Goal: Task Accomplishment & Management: Manage account settings

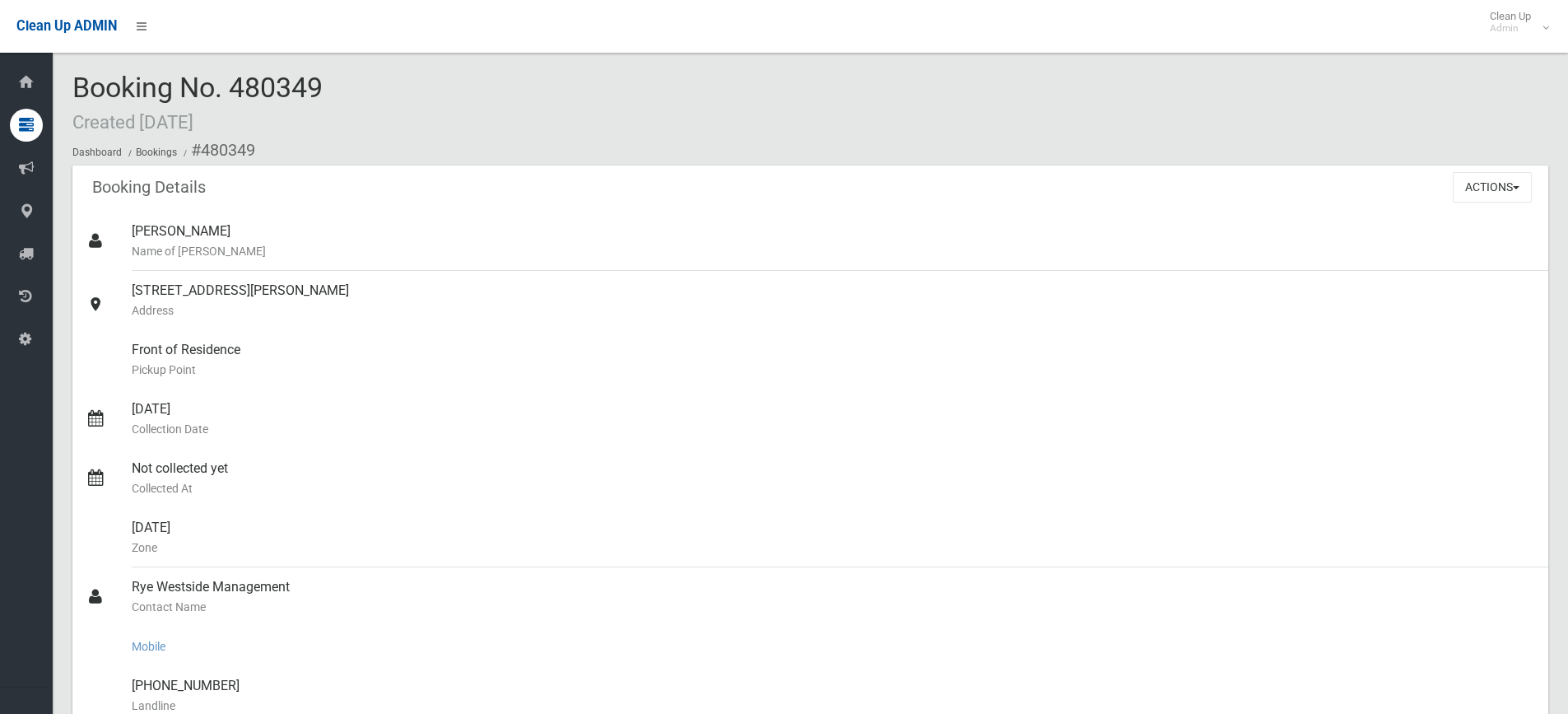
scroll to position [165, 0]
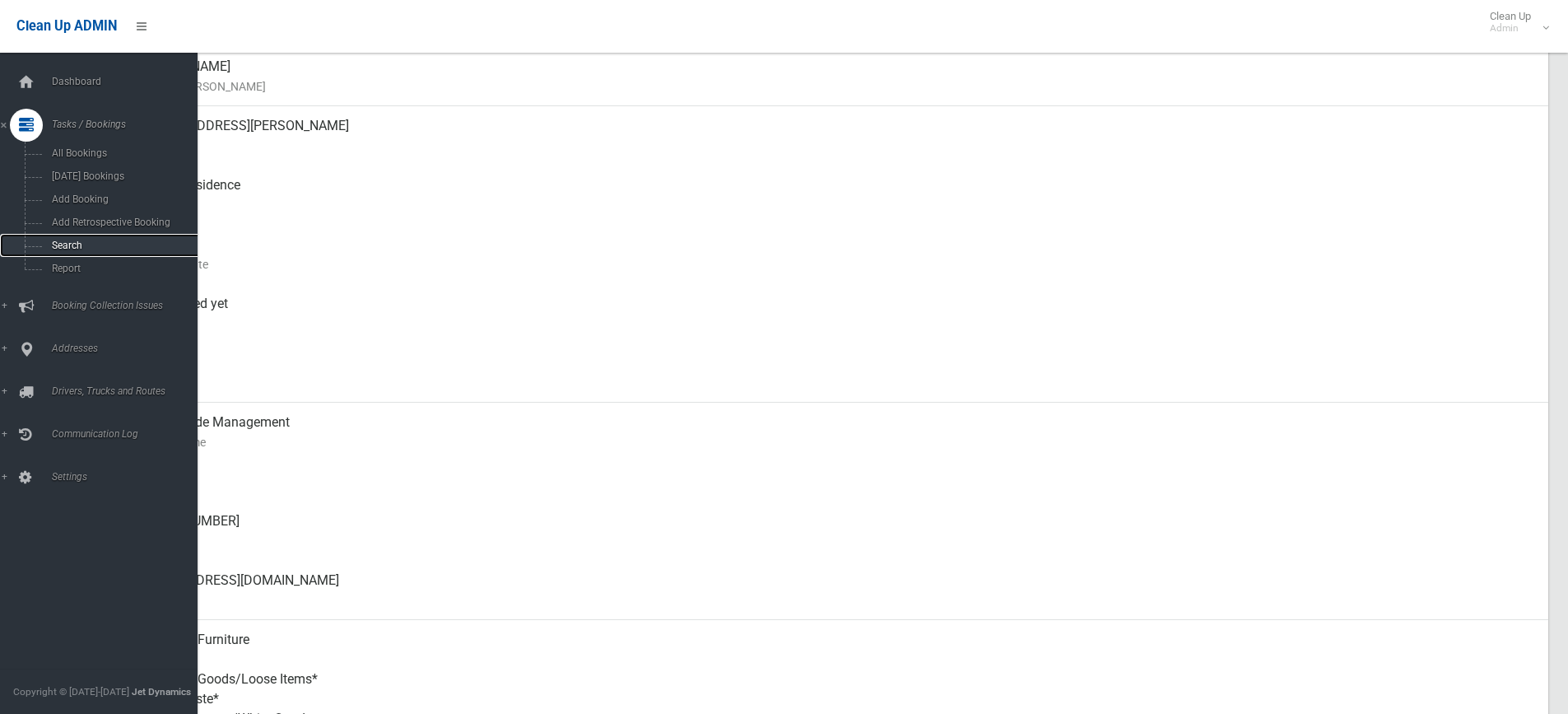
click at [66, 246] on span "Search" at bounding box center [122, 245] width 149 height 12
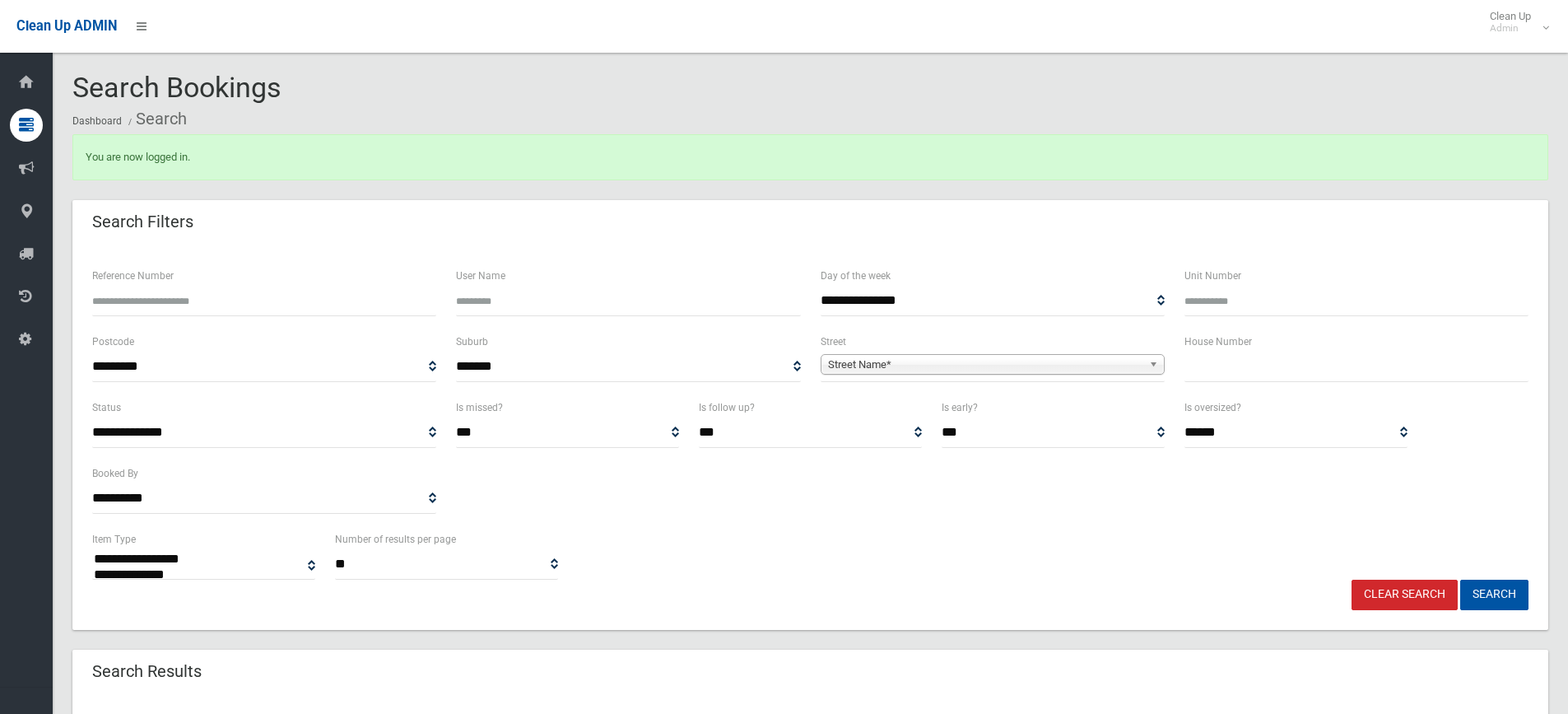
select select
click at [1210, 359] on input "text" at bounding box center [1357, 366] width 344 height 30
type input "**"
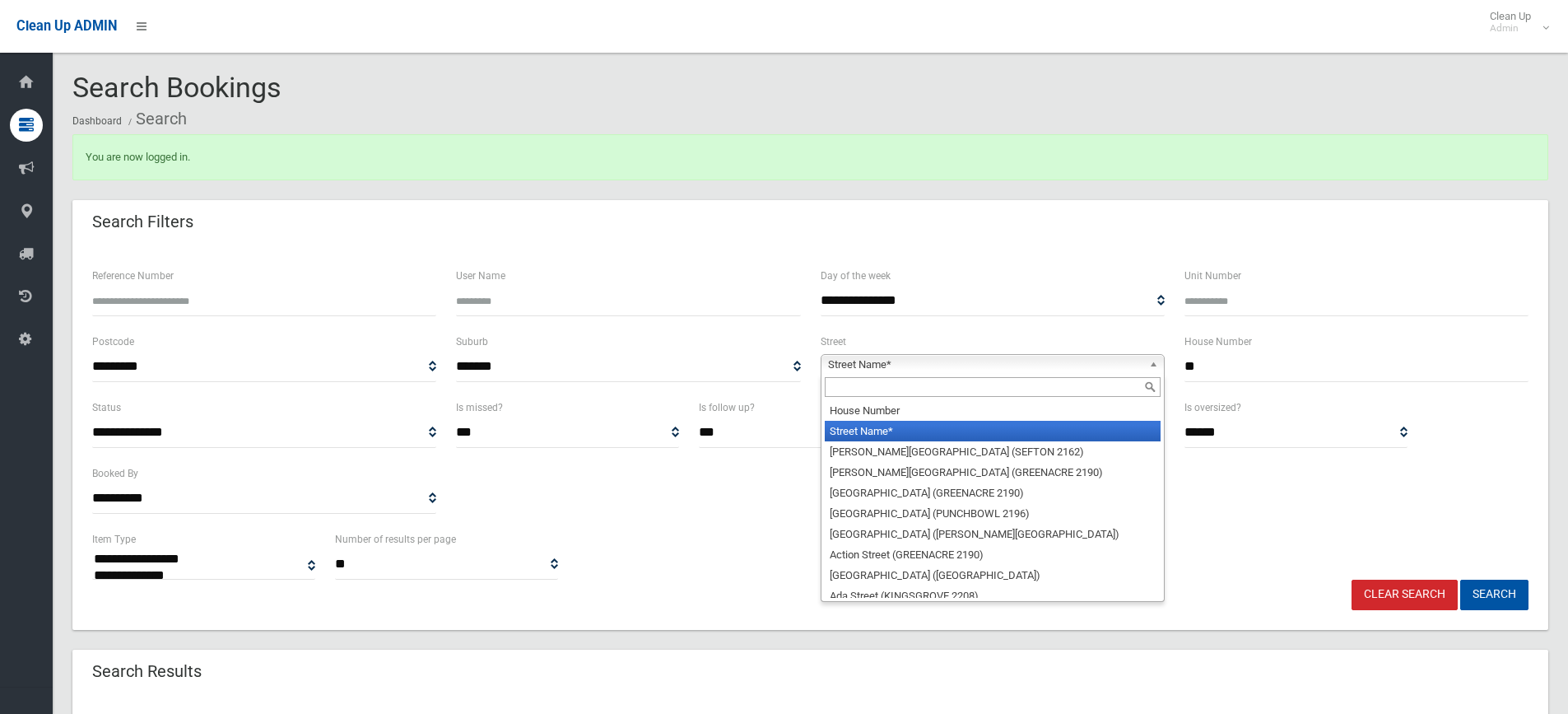
click at [959, 365] on span "Street Name*" at bounding box center [985, 365] width 315 height 20
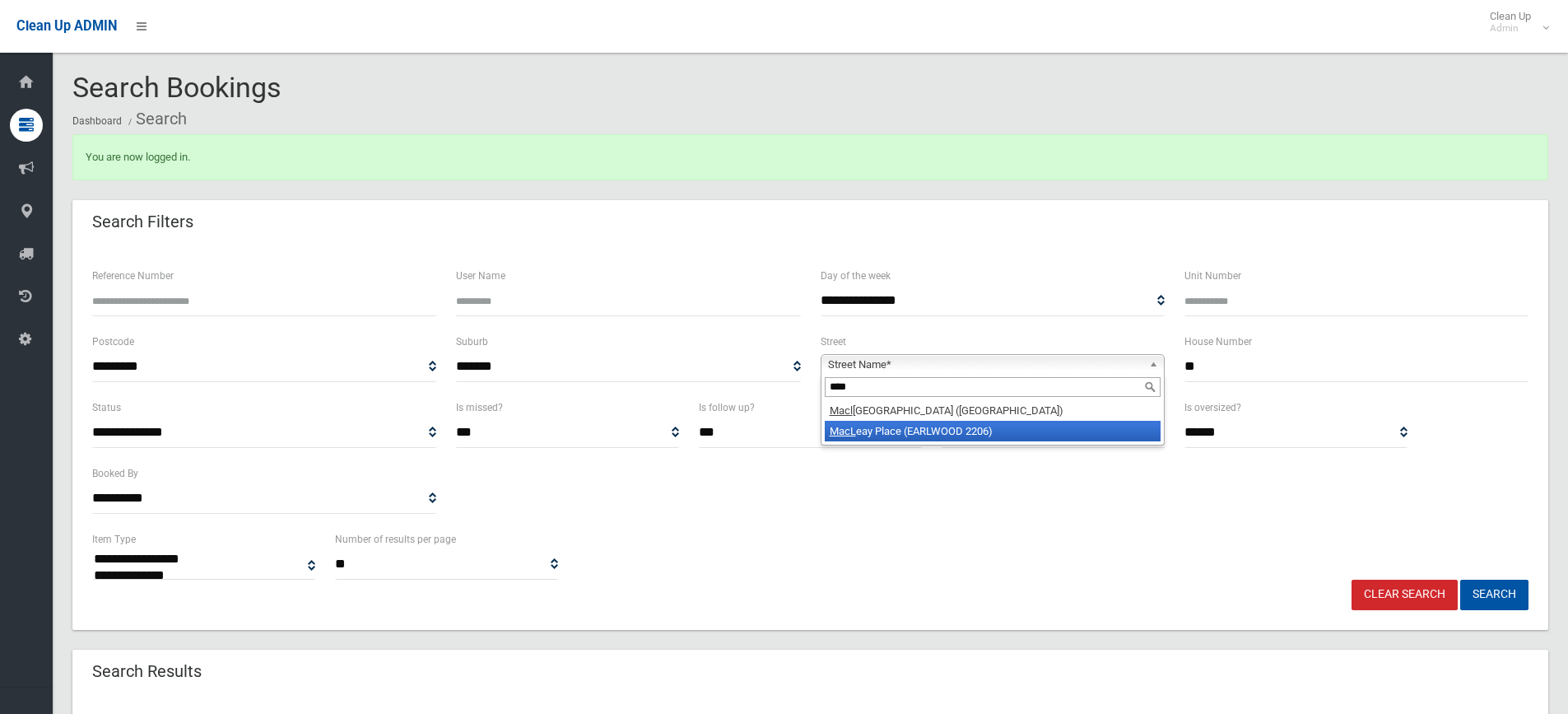
type input "****"
click at [894, 432] on li "MacL eay Place (EARLWOOD 2206)" at bounding box center [992, 430] width 336 height 20
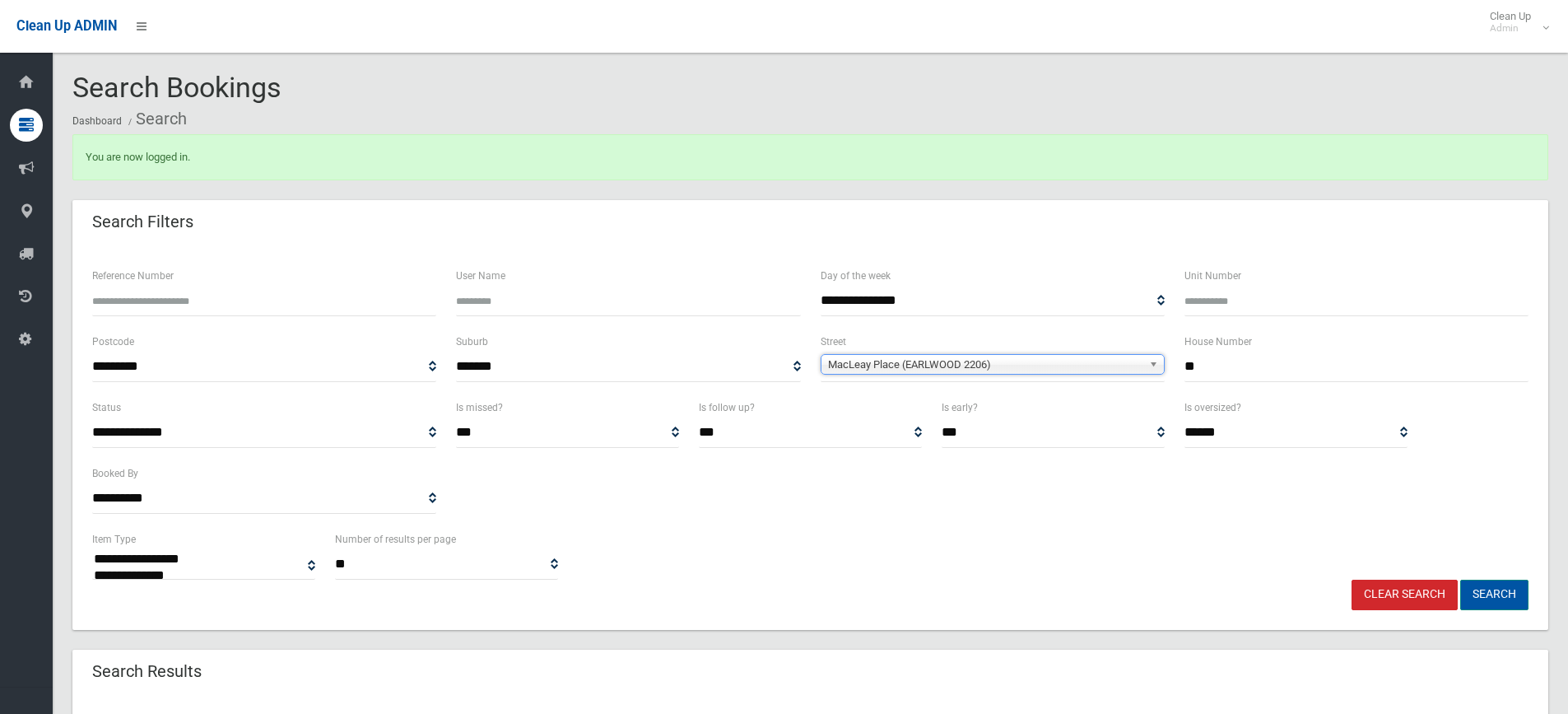
click at [1497, 596] on button "Search" at bounding box center [1494, 594] width 68 height 30
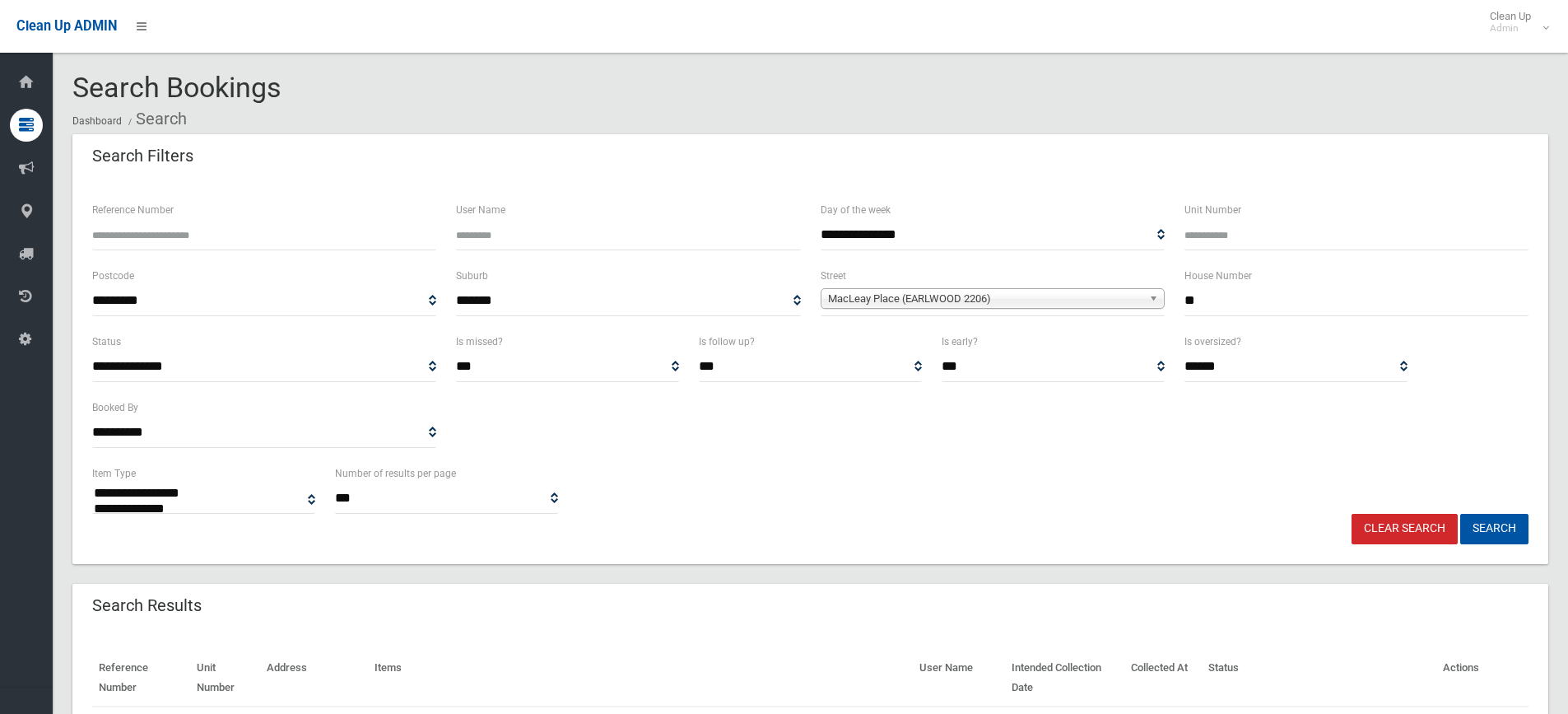
select select
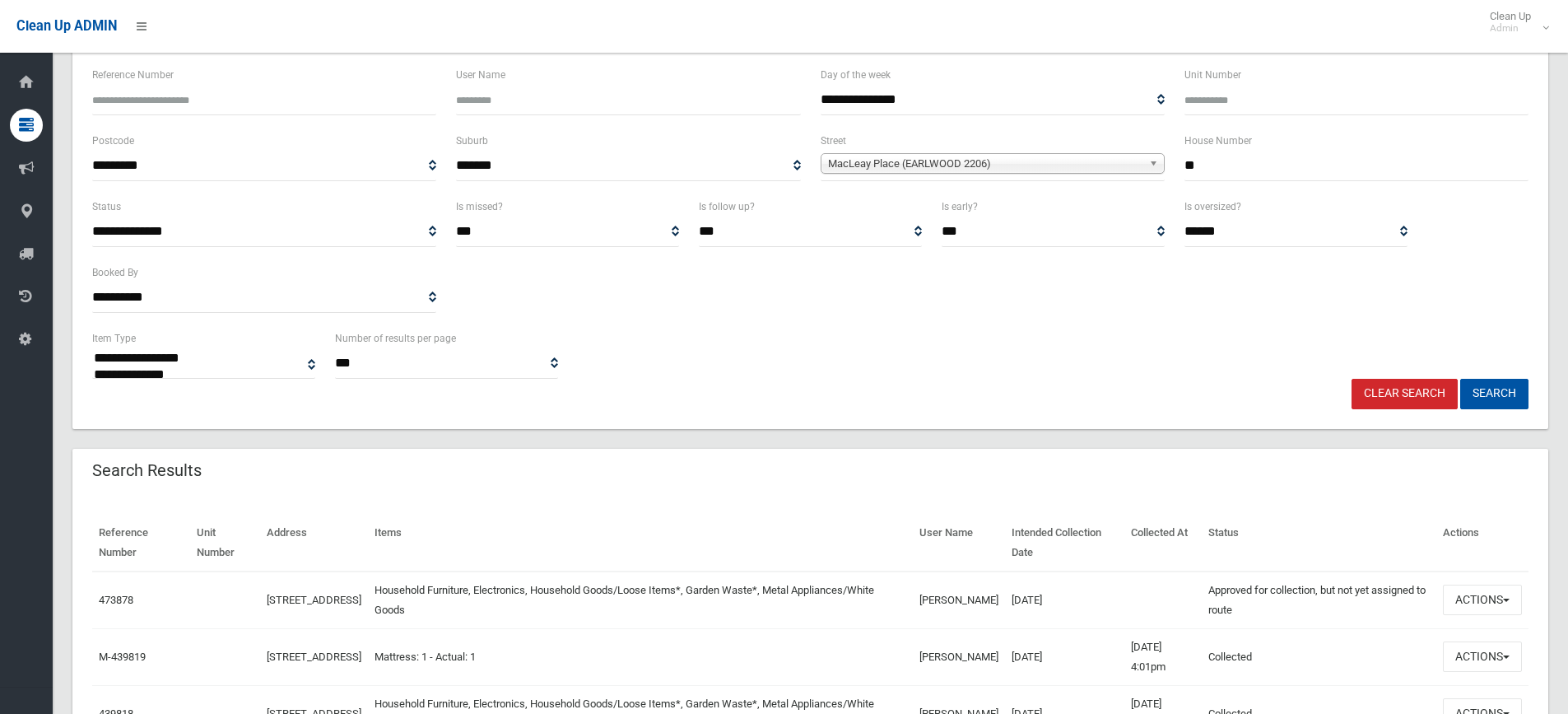
scroll to position [247, 0]
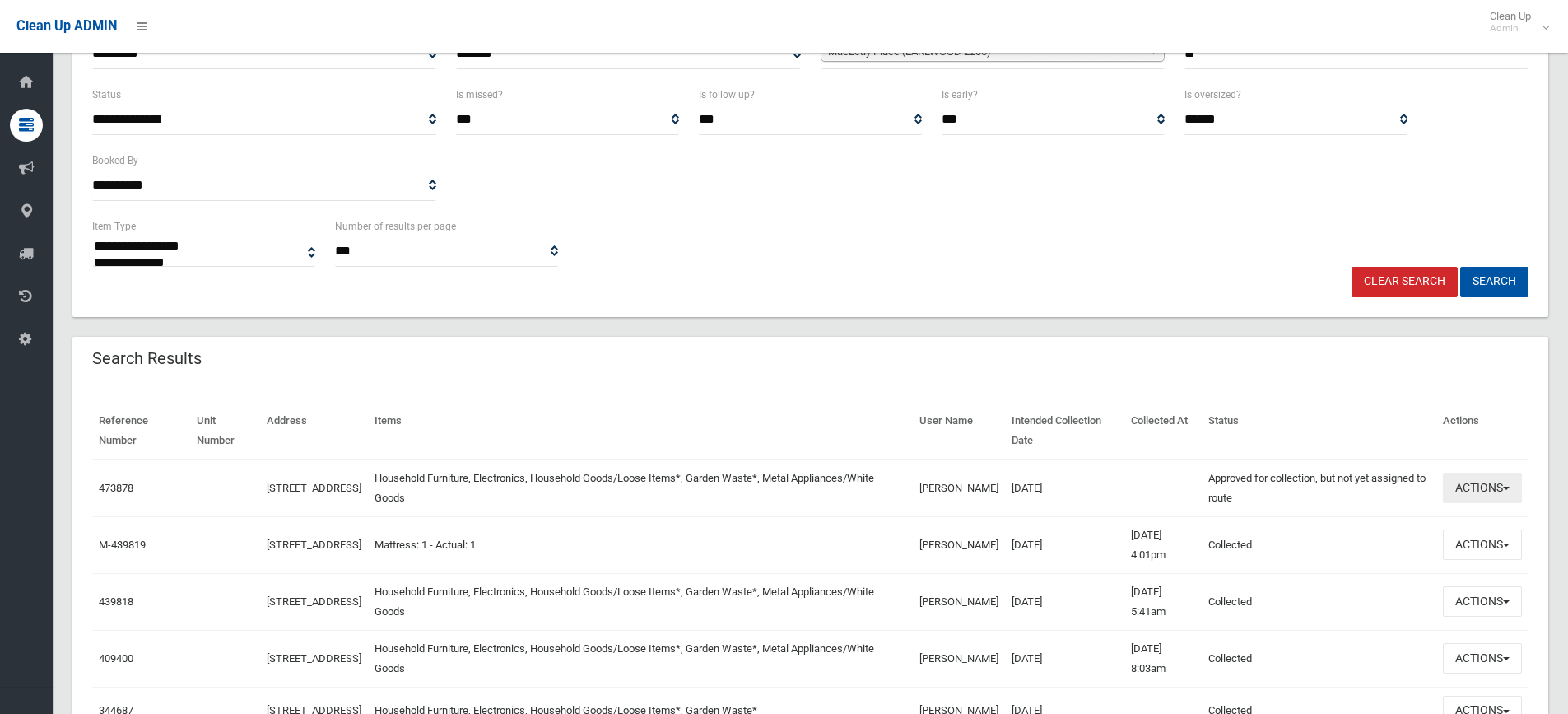
click at [1508, 485] on button "Actions" at bounding box center [1482, 488] width 79 height 30
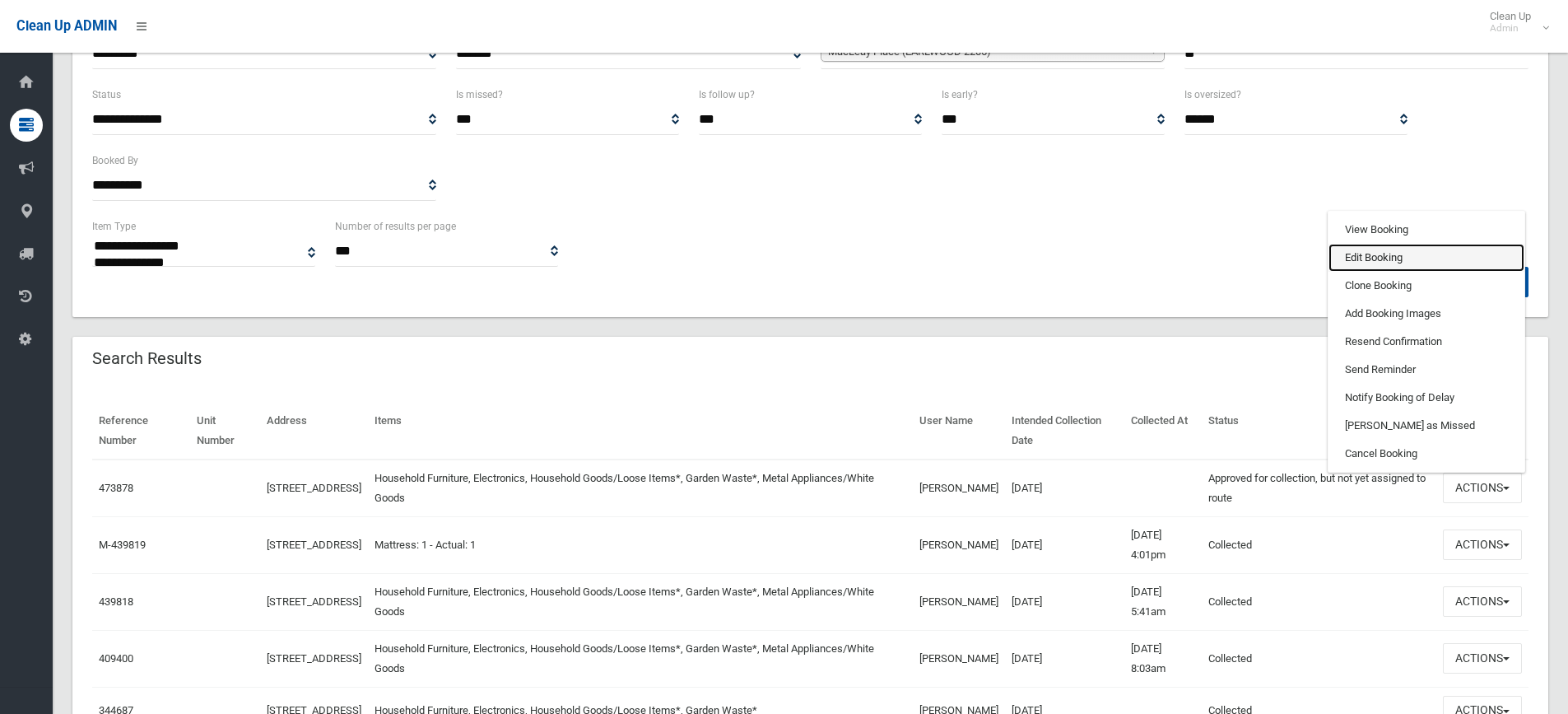
click at [1376, 258] on link "Edit Booking" at bounding box center [1426, 258] width 196 height 28
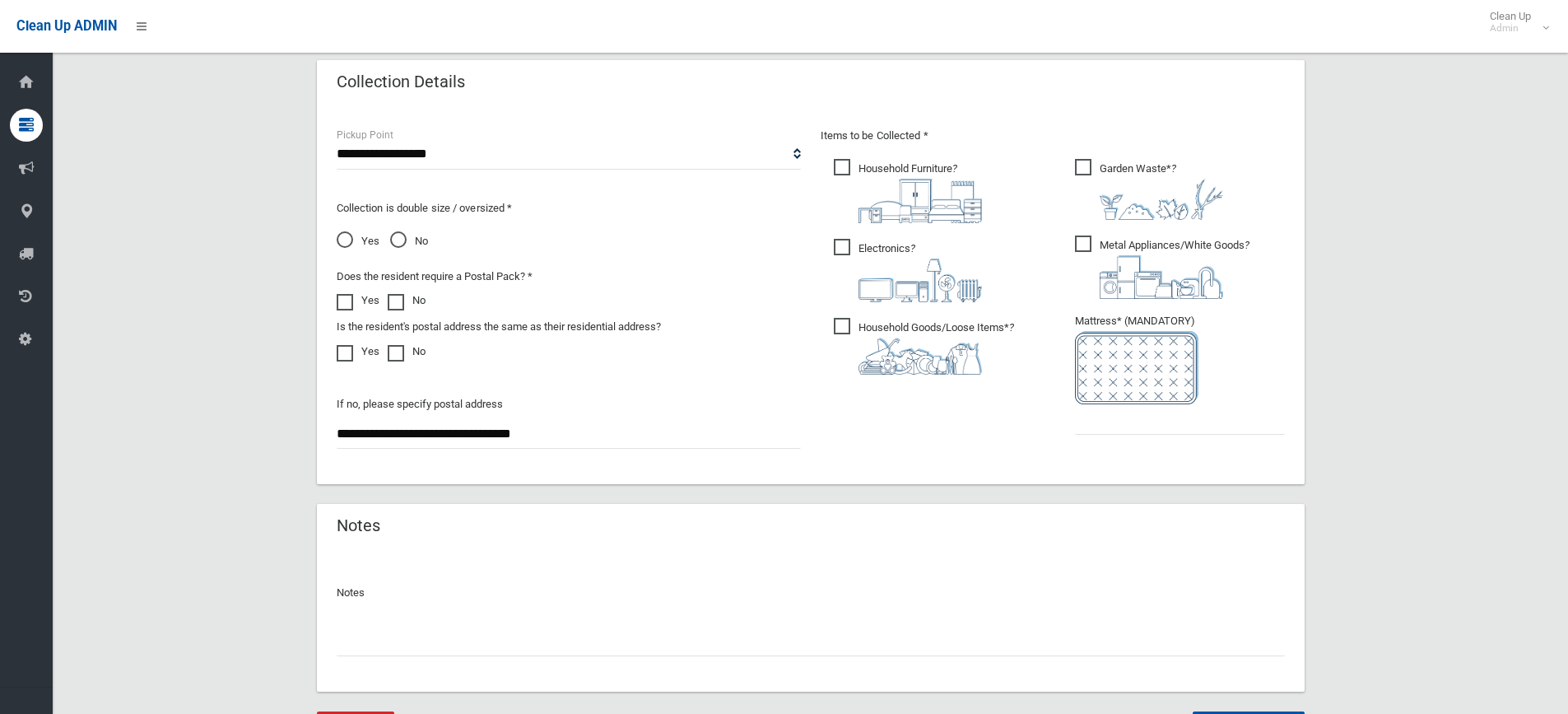
scroll to position [915, 0]
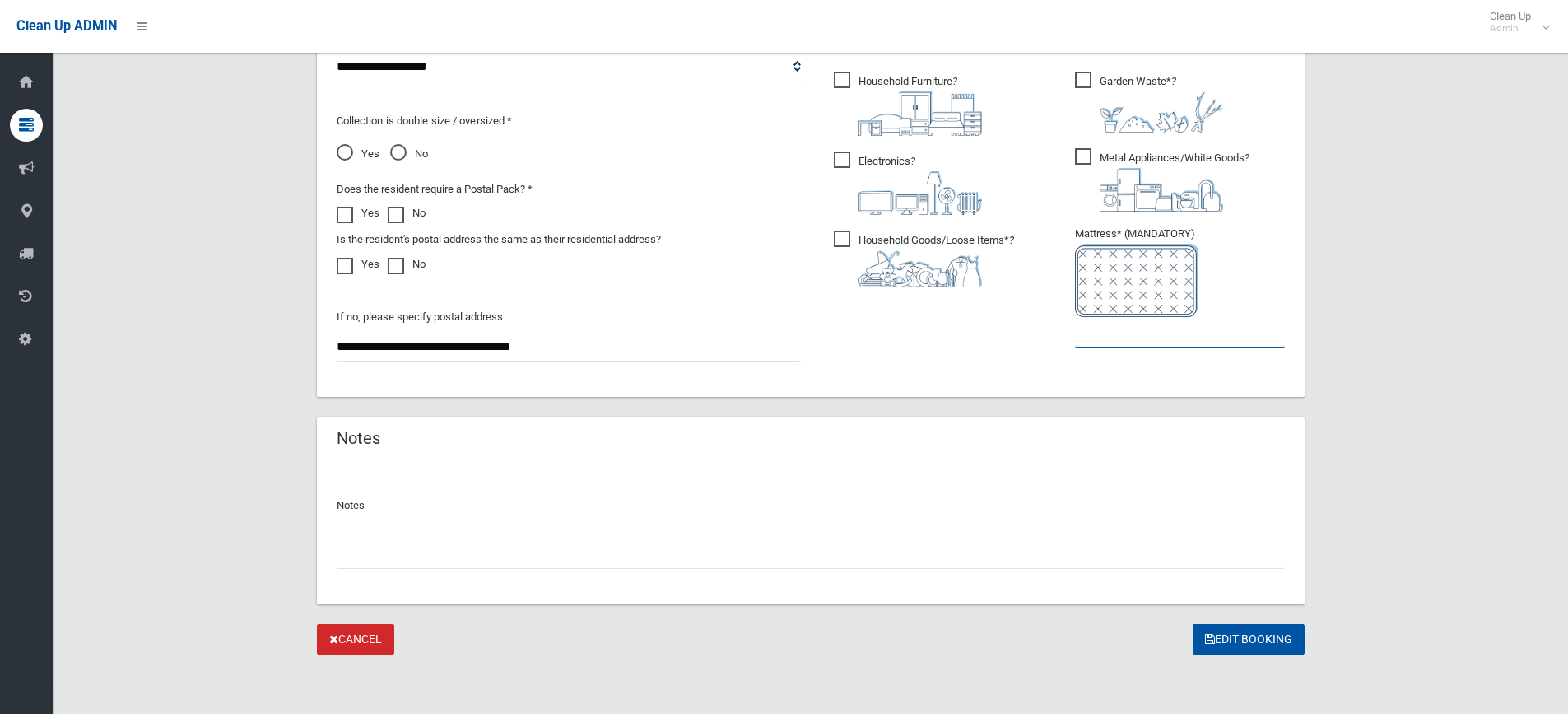
click at [1091, 336] on input "text" at bounding box center [1180, 332] width 210 height 30
type input "*"
click at [1243, 639] on button "Edit Booking" at bounding box center [1249, 639] width 112 height 30
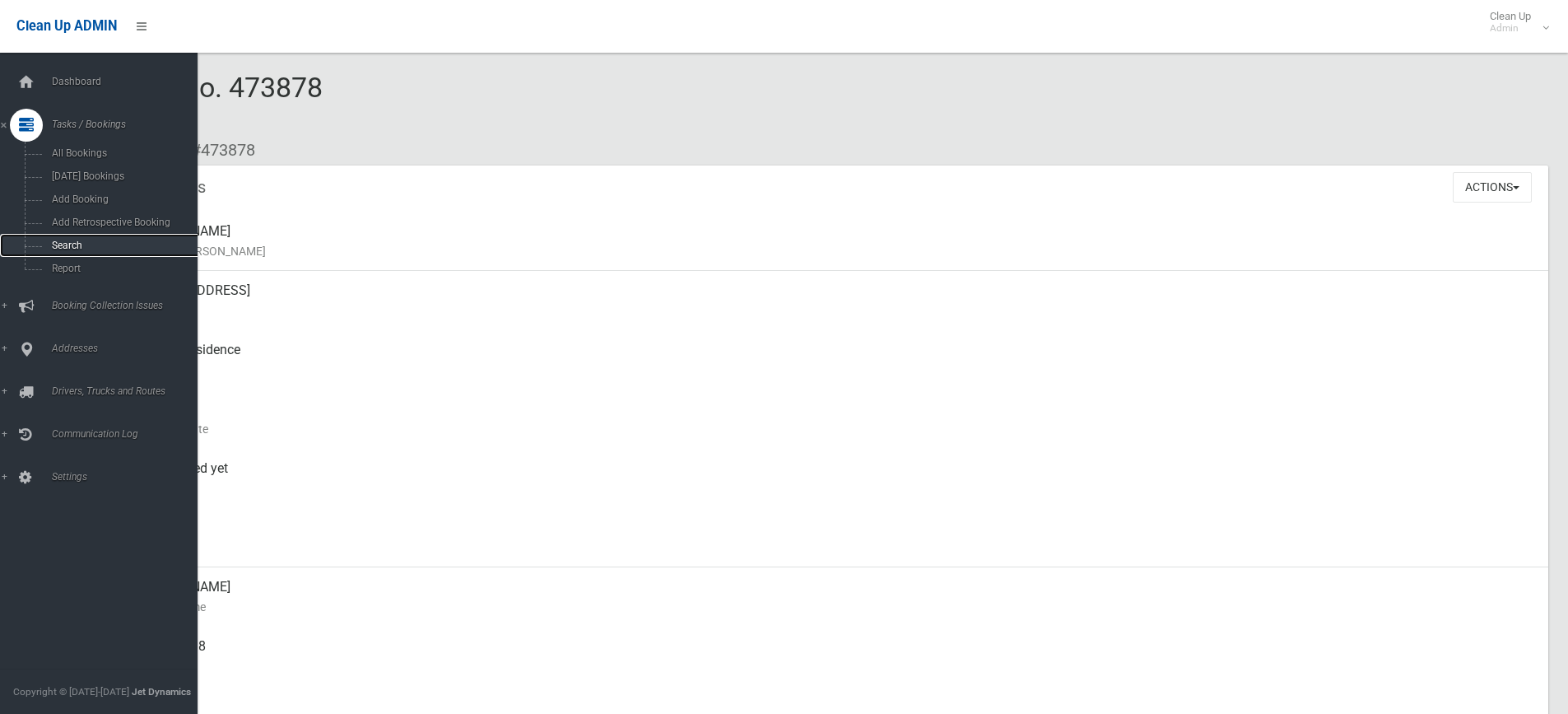
click at [74, 245] on span "Search" at bounding box center [122, 245] width 149 height 12
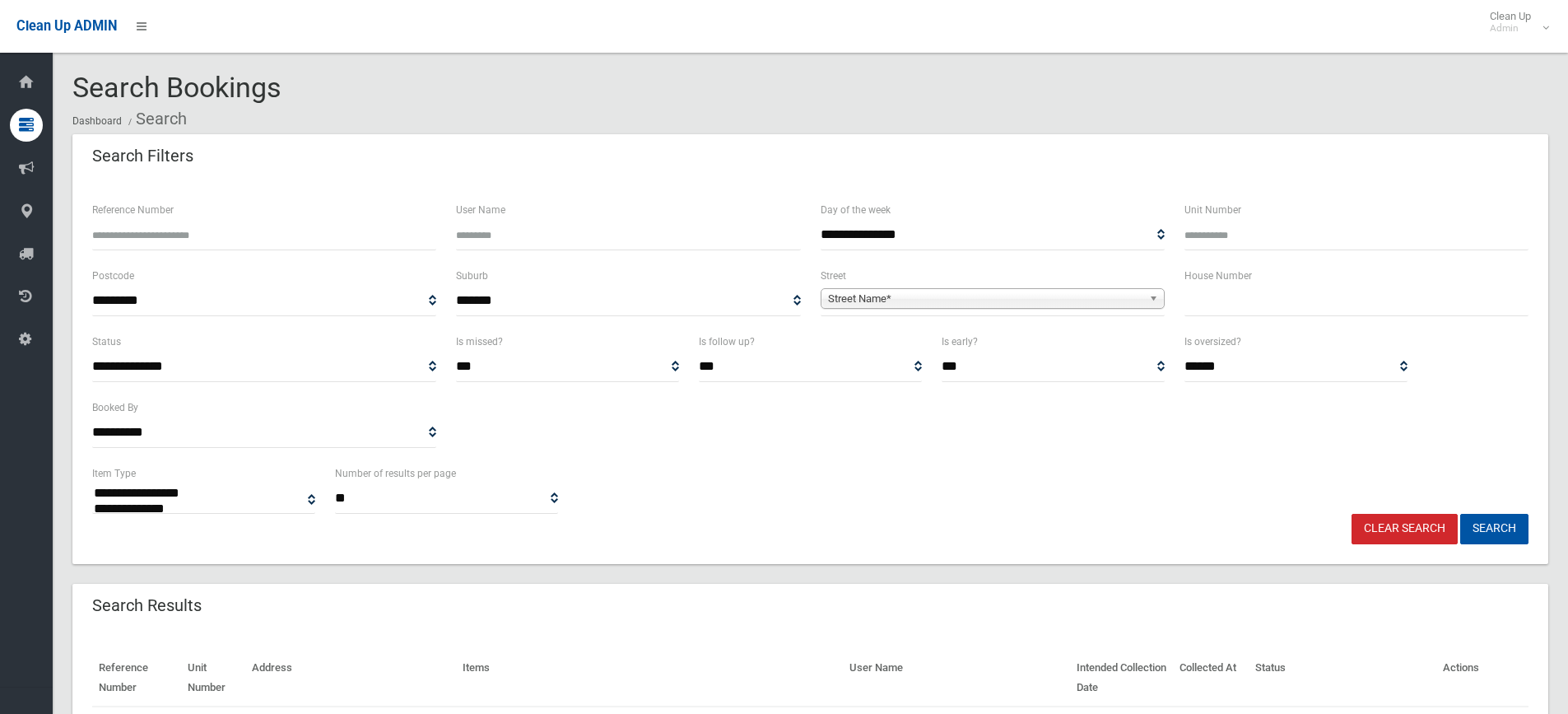
select select
click at [1203, 310] on input "text" at bounding box center [1357, 301] width 344 height 30
type input "**"
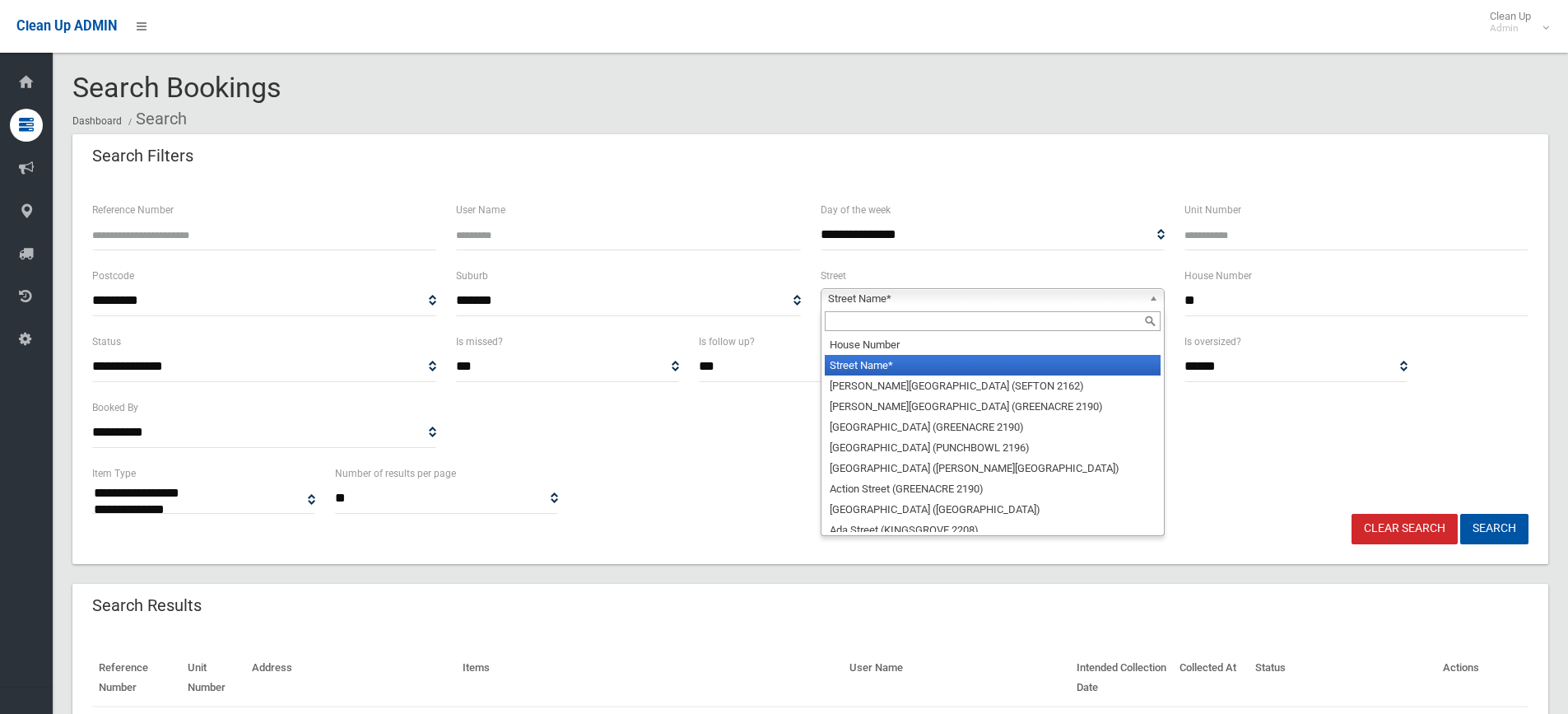
click at [921, 301] on span "Street Name*" at bounding box center [985, 299] width 315 height 20
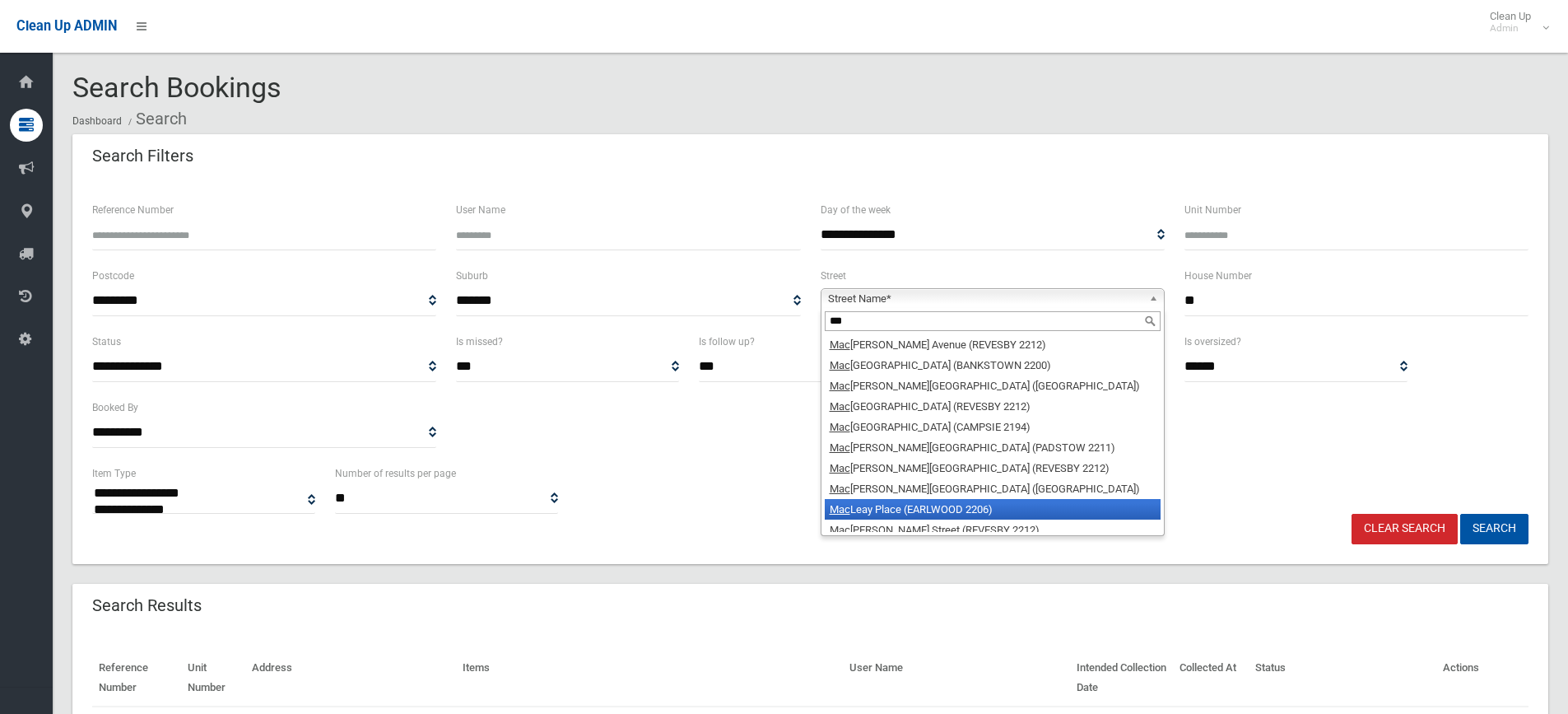
type input "***"
click at [918, 508] on li "Mac Leay Place (EARLWOOD 2206)" at bounding box center [992, 509] width 336 height 20
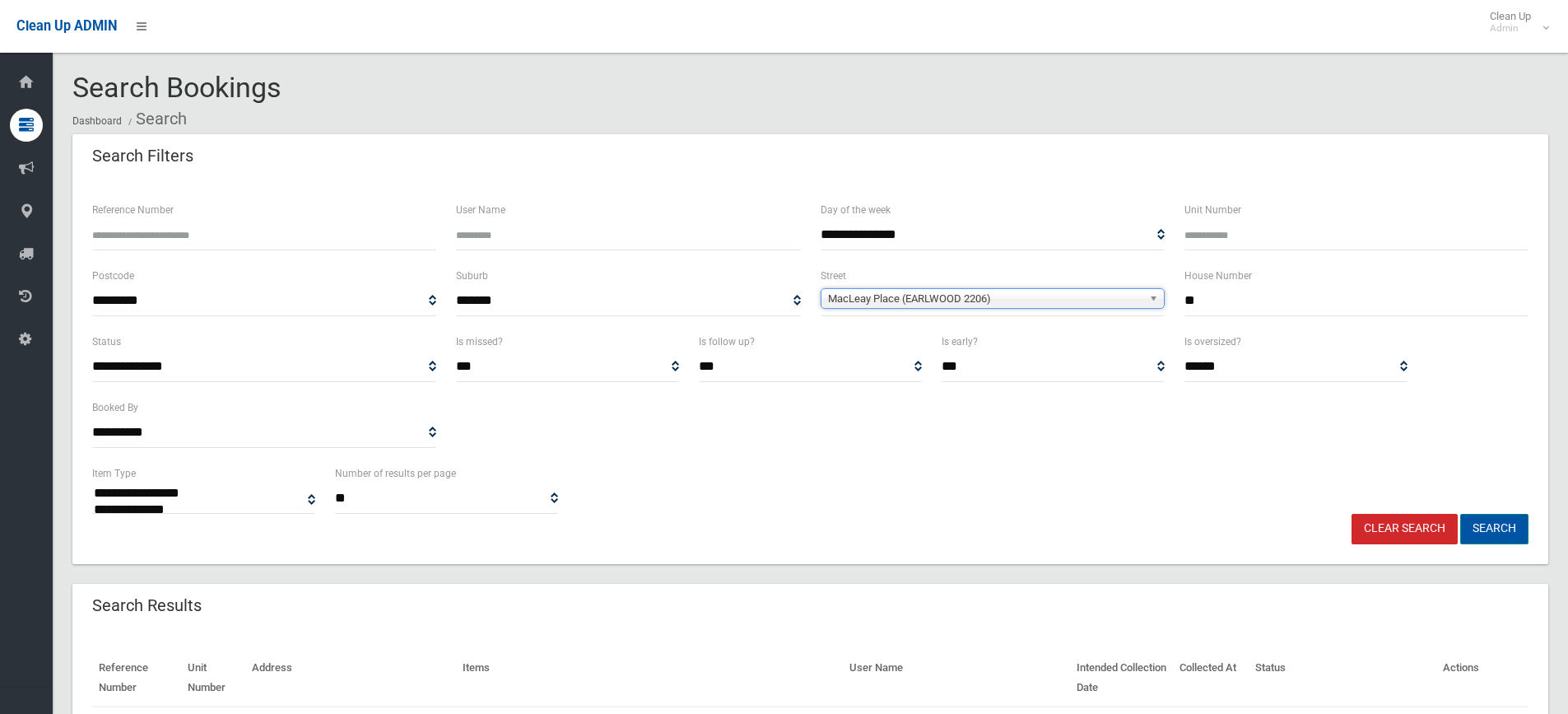
click at [1499, 524] on button "Search" at bounding box center [1494, 529] width 68 height 30
select select
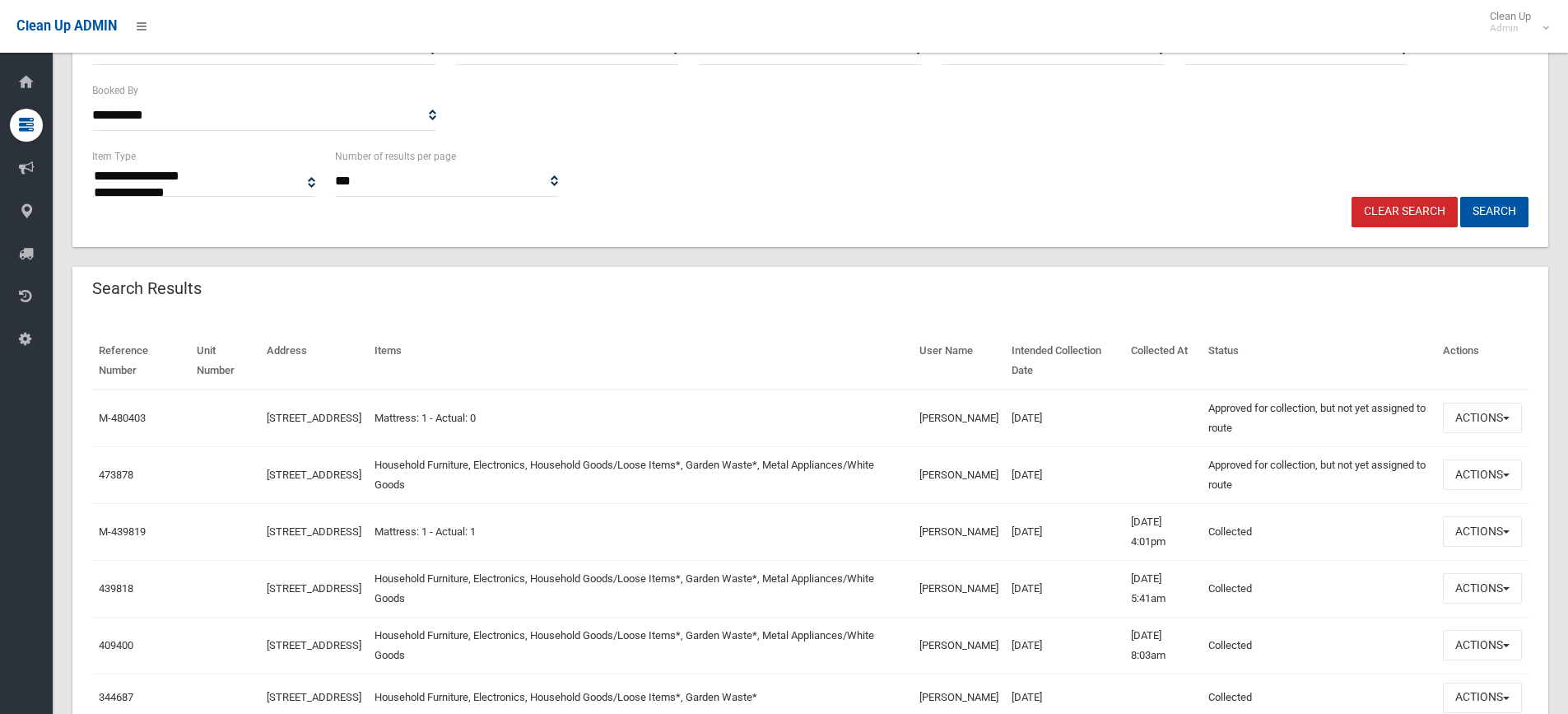
scroll to position [329, 0]
